Goal: Task Accomplishment & Management: Manage account settings

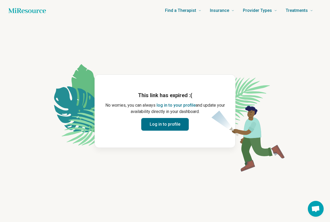
click at [180, 125] on button "Log in to profile" at bounding box center [164, 124] width 47 height 13
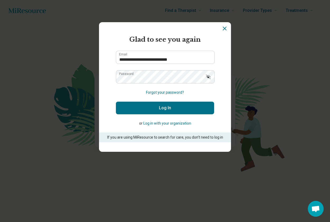
click at [180, 125] on button "Log in with your organization" at bounding box center [167, 124] width 48 height 6
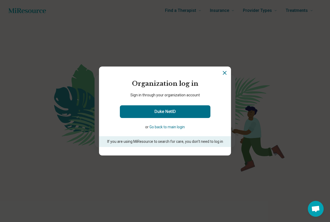
click at [173, 126] on button "Go back to main login" at bounding box center [166, 127] width 35 height 6
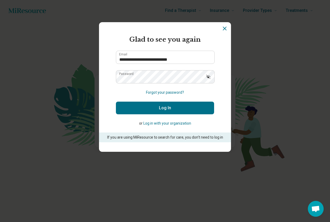
click at [177, 112] on button "Log In" at bounding box center [165, 108] width 98 height 13
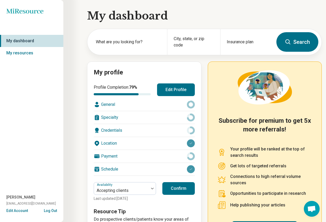
click at [127, 107] on div "General" at bounding box center [144, 104] width 101 height 13
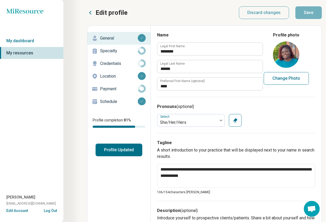
click at [122, 52] on p "Specialty" at bounding box center [119, 51] width 38 height 6
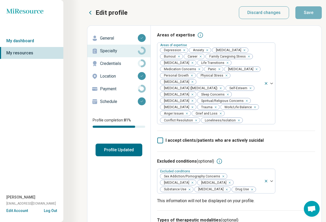
click at [112, 91] on p "Payment" at bounding box center [119, 89] width 38 height 6
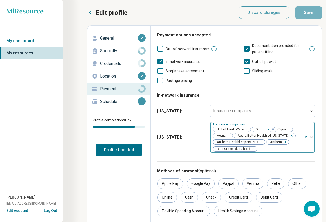
click at [288, 135] on icon "Remove [object Object]" at bounding box center [290, 136] width 4 height 4
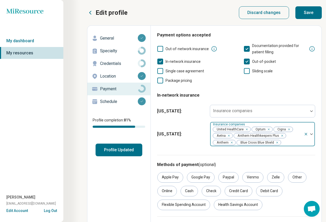
click at [236, 154] on div "Payment options accepted Out-of-network insurance Documentation provided for pa…" at bounding box center [236, 93] width 158 height 123
click at [281, 135] on icon "Remove [object Object]" at bounding box center [281, 136] width 4 height 4
click at [271, 155] on div "Methods of payment (optional) Apple Pay Google Pay Paypal Venmo Zelle Other Onl…" at bounding box center [236, 185] width 158 height 61
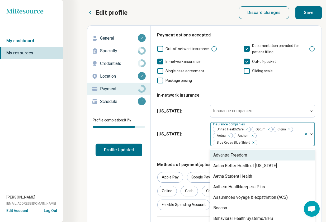
click at [312, 133] on img at bounding box center [311, 134] width 3 height 2
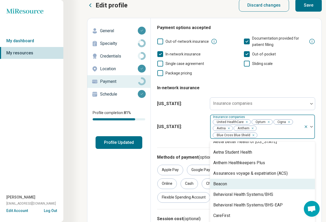
scroll to position [26, 0]
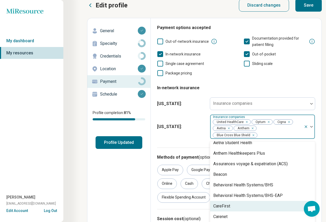
click at [231, 201] on div "CareFirst" at bounding box center [262, 206] width 105 height 11
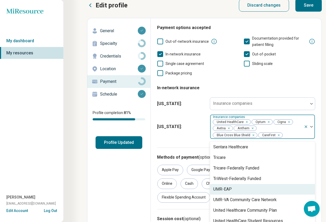
scroll to position [329, 0]
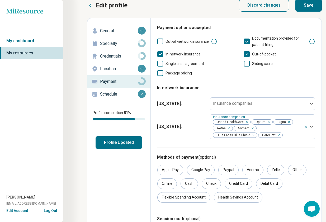
click at [194, 142] on div "Payment options accepted Out-of-network insurance Documentation provided for pa…" at bounding box center [236, 86] width 158 height 123
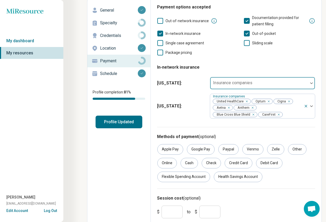
scroll to position [0, 0]
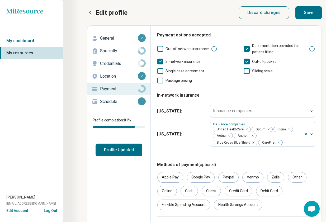
click at [310, 15] on button "Save" at bounding box center [308, 12] width 26 height 13
